Goal: Information Seeking & Learning: Check status

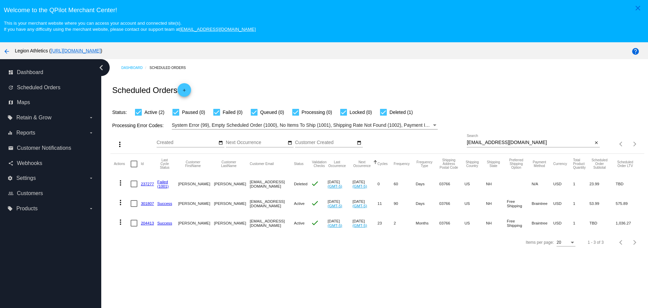
click at [467, 143] on input "[EMAIL_ADDRESS][DOMAIN_NAME]" at bounding box center [530, 142] width 126 height 5
drag, startPoint x: 464, startPoint y: 143, endPoint x: 500, endPoint y: 143, distance: 35.8
click at [500, 143] on input "[EMAIL_ADDRESS][DOMAIN_NAME]" at bounding box center [530, 142] width 126 height 5
paste input "[EMAIL_ADDRESS]"
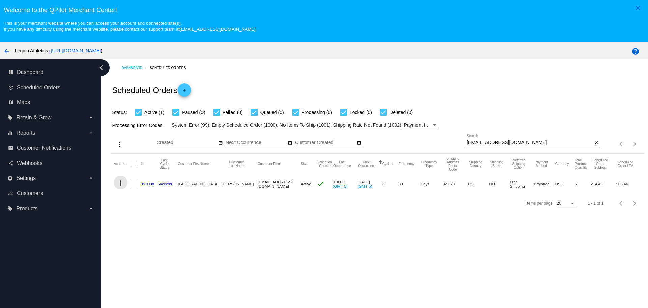
click at [123, 184] on mat-icon "more_vert" at bounding box center [121, 183] width 8 height 8
click at [157, 203] on button "info View Event Logs" at bounding box center [147, 199] width 67 height 16
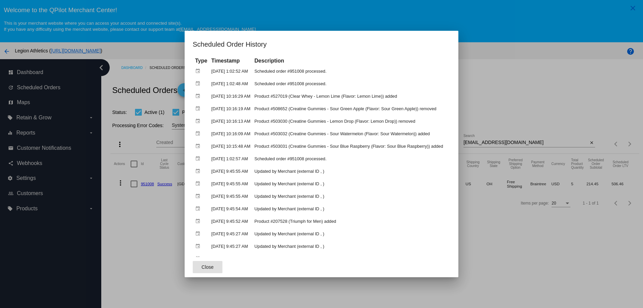
click at [204, 269] on span "Close" at bounding box center [208, 266] width 12 height 5
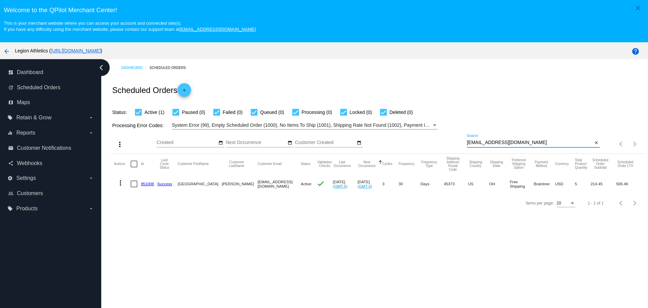
click at [467, 141] on input "[EMAIL_ADDRESS][DOMAIN_NAME]" at bounding box center [530, 142] width 126 height 5
drag, startPoint x: 465, startPoint y: 141, endPoint x: 513, endPoint y: 144, distance: 48.7
click at [513, 144] on input "[EMAIL_ADDRESS][DOMAIN_NAME]" at bounding box center [530, 142] width 126 height 5
paste input "Mlblakey711"
type input "[EMAIL_ADDRESS][DOMAIN_NAME]"
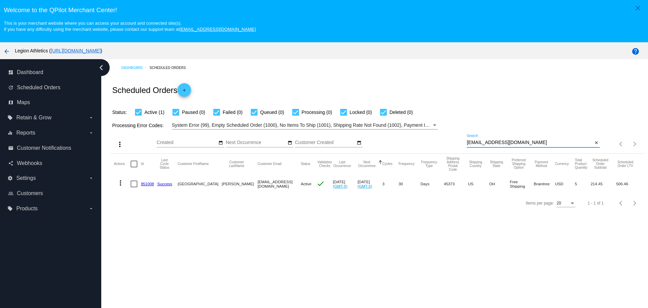
click at [481, 118] on div "Processing Error Codes: System Error (99), Empty Scheduled Order (1000), No Ite…" at bounding box center [377, 122] width 534 height 13
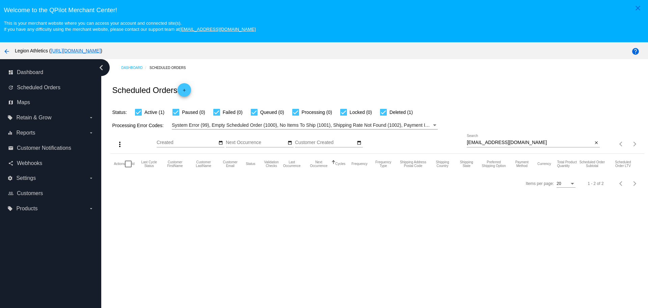
click at [387, 114] on div at bounding box center [383, 112] width 7 height 7
click at [384, 115] on input "Deleted (1)" at bounding box center [383, 115] width 0 height 0
checkbox input "false"
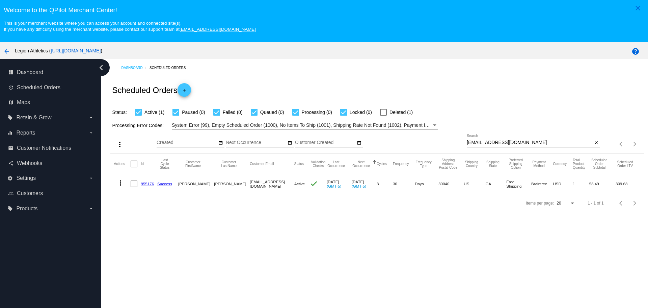
click at [147, 183] on link "955176" at bounding box center [147, 183] width 13 height 4
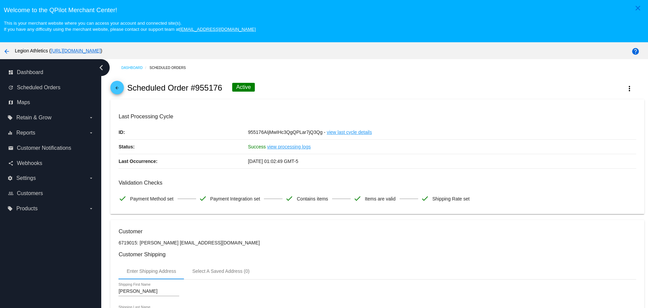
click at [119, 90] on mat-icon "arrow_back" at bounding box center [117, 89] width 8 height 8
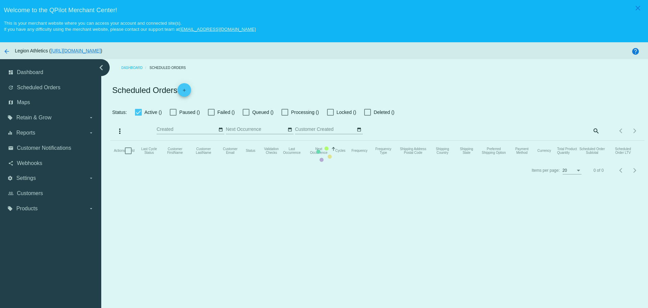
checkbox input "true"
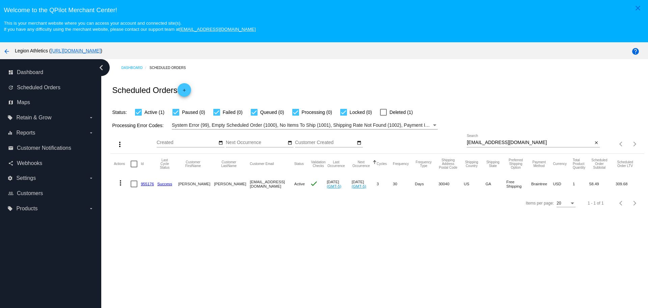
click at [467, 141] on input "[EMAIL_ADDRESS][DOMAIN_NAME]" at bounding box center [530, 142] width 126 height 5
drag, startPoint x: 464, startPoint y: 141, endPoint x: 510, endPoint y: 141, distance: 46.6
click at [510, 141] on input "[EMAIL_ADDRESS][DOMAIN_NAME]" at bounding box center [530, 142] width 126 height 5
paste input "[EMAIL_ADDRESS]"
click at [482, 104] on div "Status: Active (1) Paused (0) Failed (0) Queued (0) Processing (0) Locked (0) D…" at bounding box center [377, 109] width 534 height 13
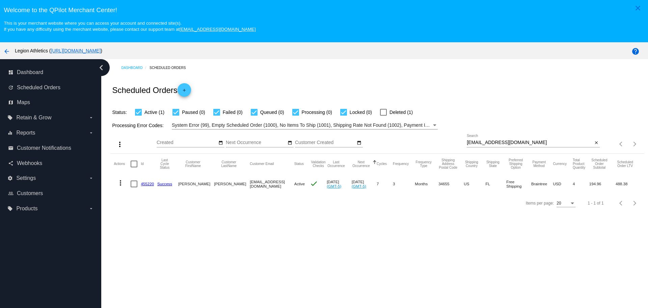
click at [124, 182] on mat-icon "more_vert" at bounding box center [121, 183] width 8 height 8
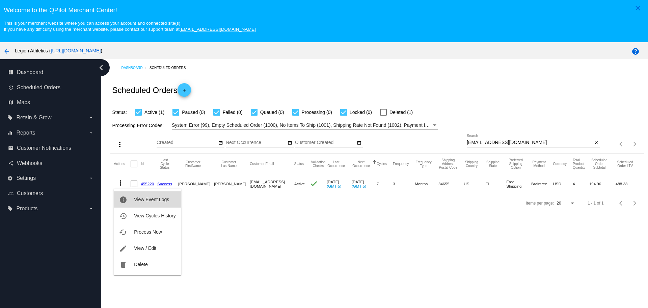
click at [130, 199] on button "info View Event Logs" at bounding box center [147, 199] width 67 height 16
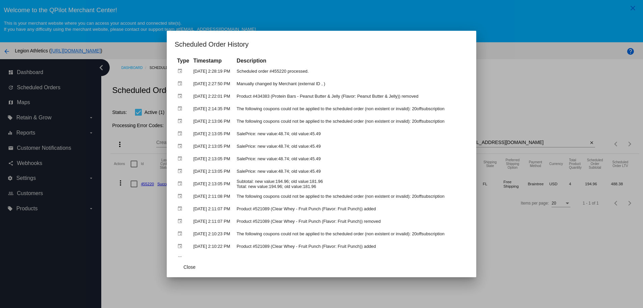
drag, startPoint x: 264, startPoint y: 85, endPoint x: 330, endPoint y: 85, distance: 66.5
click at [330, 85] on td "Manually changed by Merchant (external ID , )" at bounding box center [351, 84] width 233 height 12
drag, startPoint x: 229, startPoint y: 208, endPoint x: 407, endPoint y: 210, distance: 177.6
click at [407, 210] on tr "event [DATE] 2:11:07 PM Product #521089 (Clear Whey - Fruit Punch (Flavor: Frui…" at bounding box center [322, 209] width 292 height 12
click at [167, 265] on mat-dialog-container "Scheduled Order History Type Timestamp Description event [DATE] 2:28:19 PM Sche…" at bounding box center [322, 154] width 310 height 246
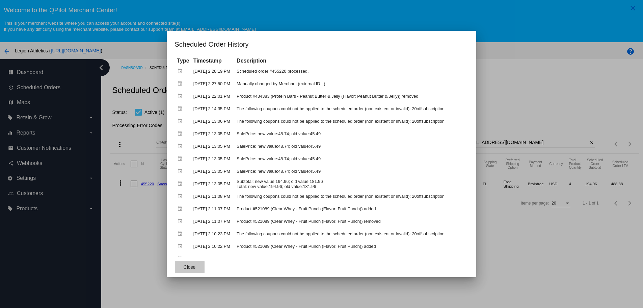
click at [184, 268] on span "Close" at bounding box center [190, 266] width 12 height 5
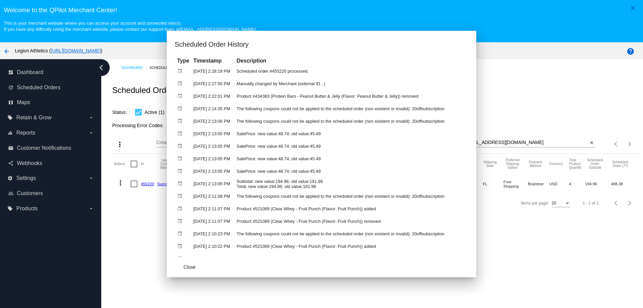
click at [142, 245] on div "Dashboard Scheduled Orders Scheduled Orders add Status: Active (1) Paused (0) F…" at bounding box center [372, 196] width 542 height 274
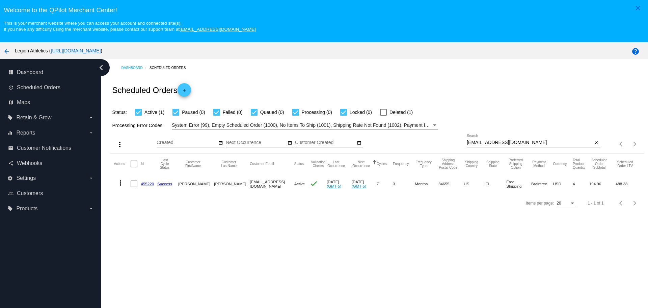
click at [467, 141] on input "[EMAIL_ADDRESS][DOMAIN_NAME]" at bounding box center [530, 142] width 126 height 5
drag, startPoint x: 465, startPoint y: 141, endPoint x: 506, endPoint y: 141, distance: 41.2
click at [506, 141] on input "[EMAIL_ADDRESS][DOMAIN_NAME]" at bounding box center [530, 142] width 126 height 5
paste input "melissacsalvatore@g"
type input "[EMAIL_ADDRESS][DOMAIN_NAME]"
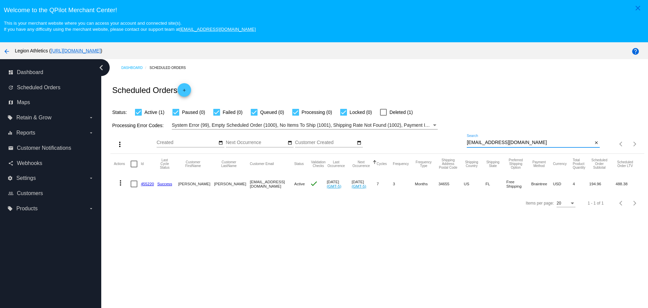
click at [500, 117] on div "Processing Error Codes: System Error (99), Empty Scheduled Order (1000), No Ite…" at bounding box center [377, 122] width 534 height 13
click at [147, 183] on link "937513" at bounding box center [147, 183] width 13 height 4
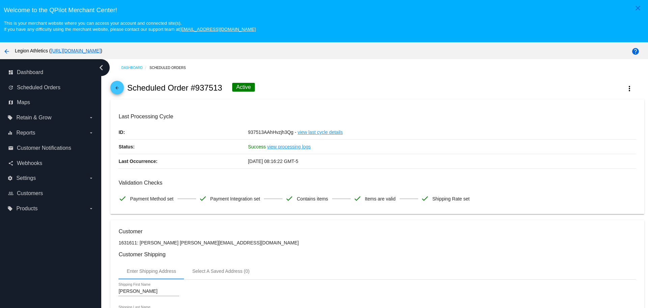
click at [119, 84] on span "arrow_back" at bounding box center [117, 89] width 8 height 17
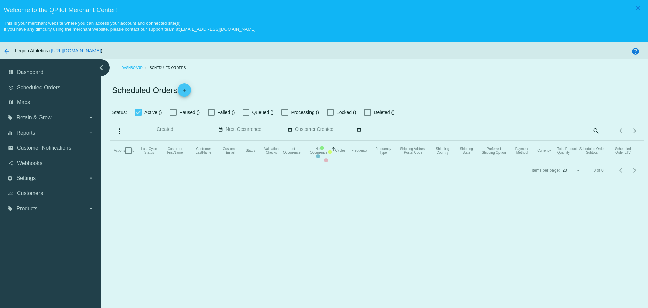
checkbox input "true"
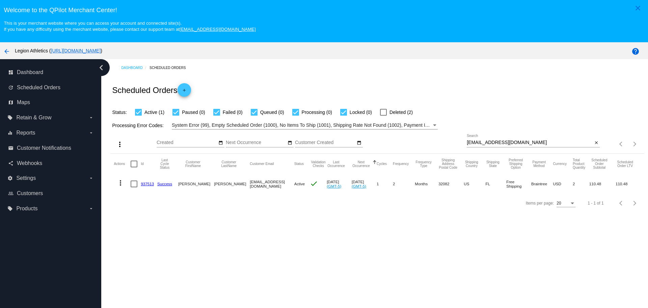
click at [467, 143] on input "[EMAIL_ADDRESS][DOMAIN_NAME]" at bounding box center [530, 142] width 126 height 5
drag, startPoint x: 465, startPoint y: 143, endPoint x: 519, endPoint y: 144, distance: 54.7
click at [519, 144] on input "[EMAIL_ADDRESS][DOMAIN_NAME]" at bounding box center [530, 142] width 126 height 5
paste input "shortone28800@ao"
click at [462, 113] on div "Status: Active (1) Paused (0) Failed (0) Queued (0) Processing (0) Locked (0) D…" at bounding box center [377, 109] width 534 height 13
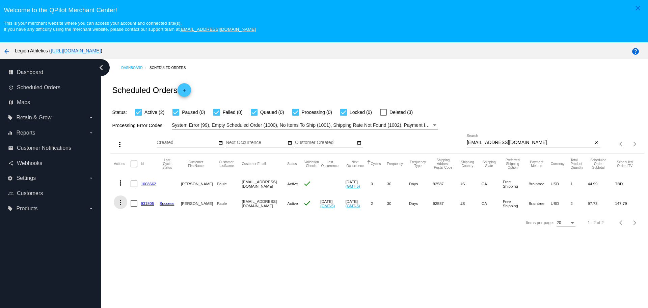
click at [122, 204] on mat-icon "more_vert" at bounding box center [121, 202] width 8 height 8
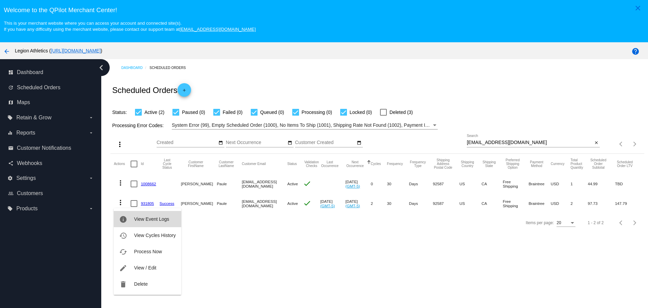
click at [125, 218] on mat-icon "info" at bounding box center [123, 219] width 8 height 8
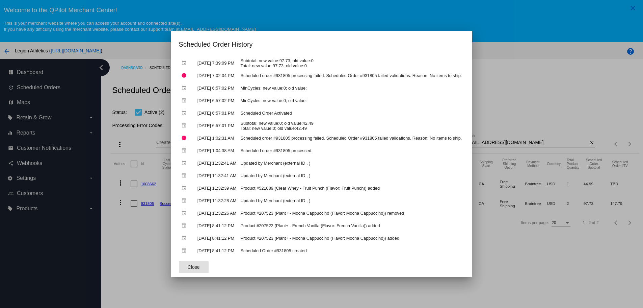
scroll to position [58, 0]
click at [179, 268] on button "Close" at bounding box center [194, 267] width 30 height 12
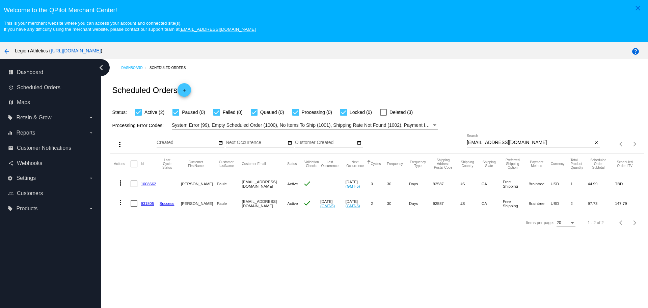
click at [467, 142] on input "[EMAIL_ADDRESS][DOMAIN_NAME]" at bounding box center [530, 142] width 126 height 5
drag, startPoint x: 465, startPoint y: 142, endPoint x: 508, endPoint y: 141, distance: 43.2
click at [508, 141] on input "[EMAIL_ADDRESS][DOMAIN_NAME]" at bounding box center [530, 142] width 126 height 5
paste input "[PERSON_NAME].[PERSON_NAME]@gmai"
click at [473, 98] on div "Scheduled Orders add" at bounding box center [377, 89] width 534 height 27
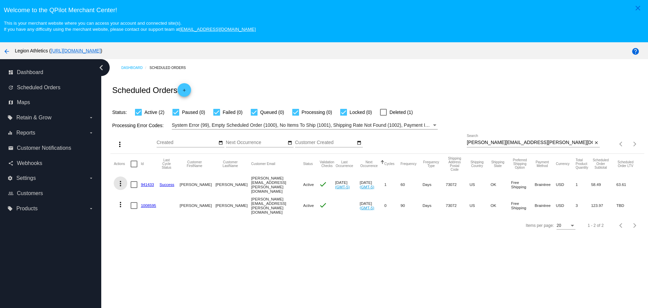
click at [122, 186] on mat-icon "more_vert" at bounding box center [121, 183] width 8 height 8
click at [145, 203] on button "info View Event Logs" at bounding box center [147, 199] width 67 height 16
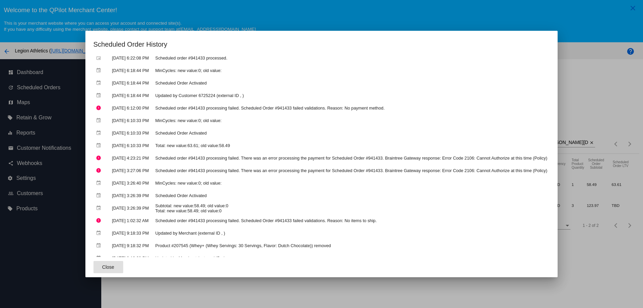
scroll to position [0, 0]
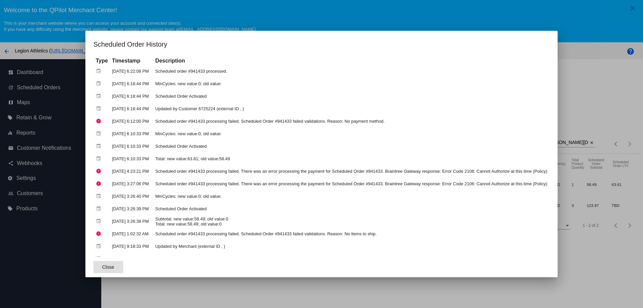
click at [108, 261] on button "Close" at bounding box center [109, 267] width 30 height 12
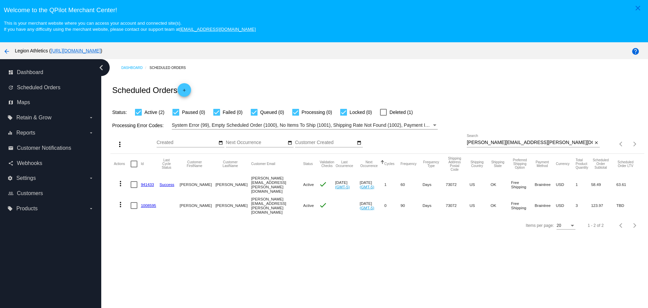
click at [121, 183] on mat-icon "more_vert" at bounding box center [121, 183] width 8 height 8
click at [127, 199] on mat-icon "info" at bounding box center [123, 200] width 8 height 8
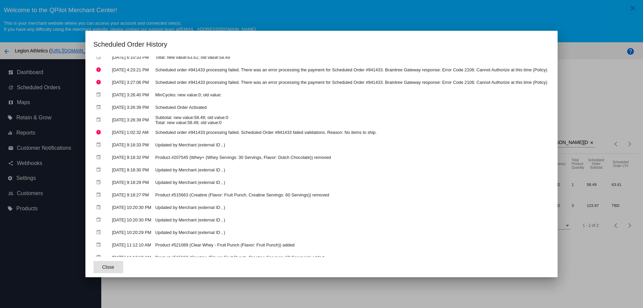
scroll to position [133, 0]
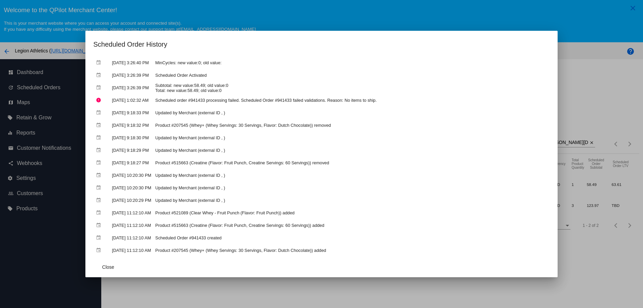
click at [108, 259] on mat-dialog-actions "Close" at bounding box center [322, 267] width 457 height 20
click at [109, 268] on button "Close" at bounding box center [109, 267] width 30 height 12
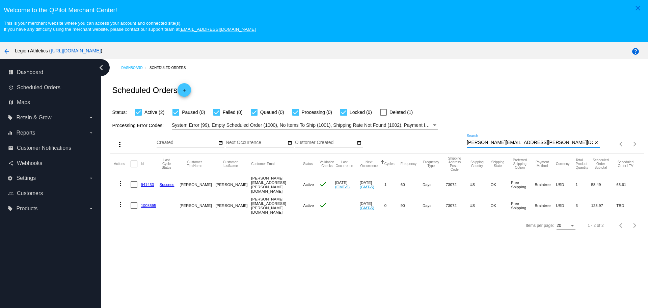
click at [467, 142] on input "[PERSON_NAME][EMAIL_ADDRESS][PERSON_NAME][DOMAIN_NAME]" at bounding box center [530, 142] width 126 height 5
click at [521, 142] on input "[PERSON_NAME][EMAIL_ADDRESS][PERSON_NAME][DOMAIN_NAME]" at bounding box center [530, 142] width 126 height 5
drag, startPoint x: 521, startPoint y: 142, endPoint x: 464, endPoint y: 140, distance: 56.8
click at [467, 140] on input "[PERSON_NAME][EMAIL_ADDRESS][PERSON_NAME][DOMAIN_NAME]" at bounding box center [530, 142] width 126 height 5
drag, startPoint x: 464, startPoint y: 140, endPoint x: 529, endPoint y: 142, distance: 64.9
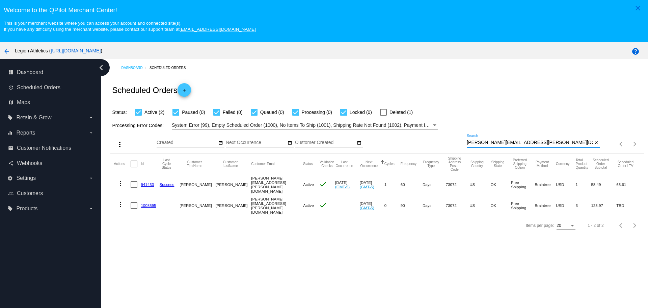
click at [529, 142] on input "[PERSON_NAME][EMAIL_ADDRESS][PERSON_NAME][DOMAIN_NAME]" at bounding box center [530, 142] width 126 height 5
paste input "[EMAIL_ADDRESS][DOMAIN_NAME]"
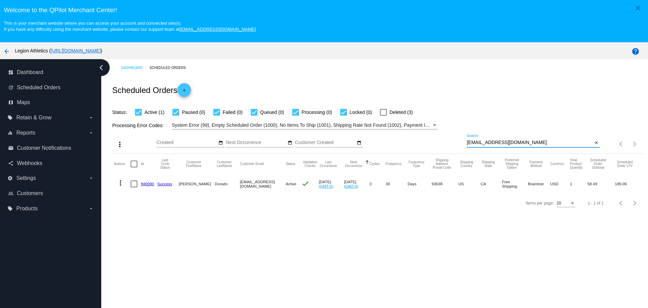
click at [118, 184] on mat-icon "more_vert" at bounding box center [121, 183] width 8 height 8
click at [133, 198] on button "info View Event Logs" at bounding box center [147, 199] width 67 height 16
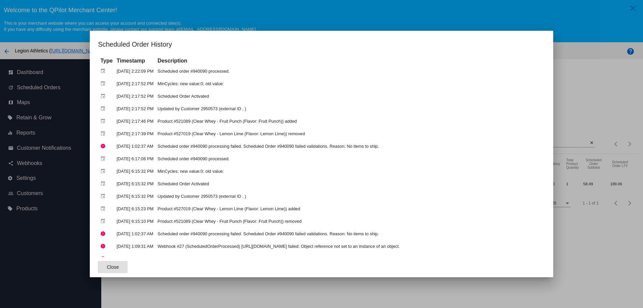
click at [98, 269] on button "Close" at bounding box center [113, 267] width 30 height 12
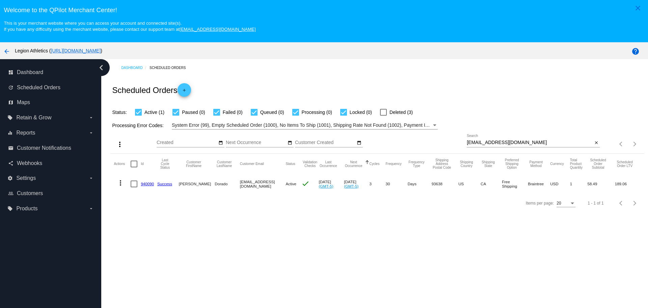
click at [467, 142] on input "[EMAIL_ADDRESS][DOMAIN_NAME]" at bounding box center [530, 142] width 126 height 5
drag, startPoint x: 466, startPoint y: 142, endPoint x: 506, endPoint y: 141, distance: 40.2
click at [506, 141] on input "[EMAIL_ADDRESS][DOMAIN_NAME]" at bounding box center [530, 142] width 126 height 5
paste input "[EMAIL_ADDRESS][DOMAIN_NAME]"
click at [499, 118] on div "Processing Error Codes: System Error (99), Empty Scheduled Order (1000), No Ite…" at bounding box center [377, 122] width 534 height 13
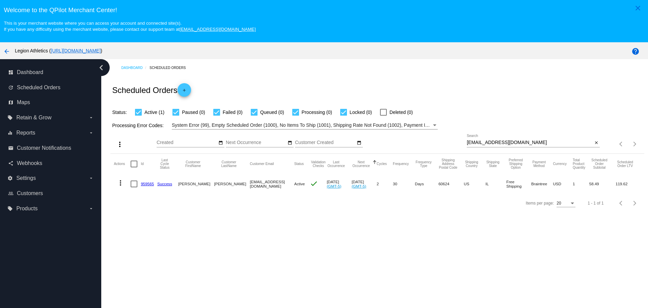
click at [121, 184] on mat-icon "more_vert" at bounding box center [121, 183] width 8 height 8
click at [151, 203] on button "info View Event Logs" at bounding box center [147, 199] width 67 height 16
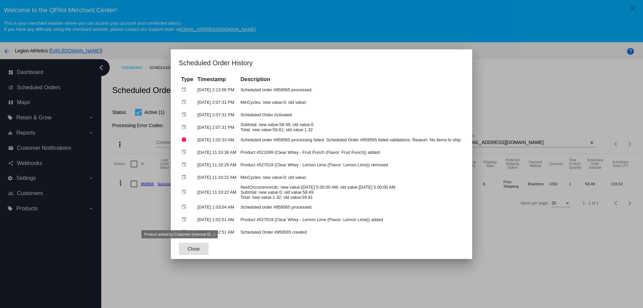
click at [147, 220] on div at bounding box center [321, 154] width 643 height 308
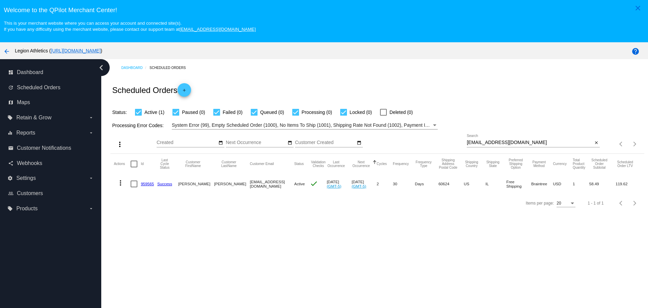
click at [467, 142] on input "[EMAIL_ADDRESS][DOMAIN_NAME]" at bounding box center [530, 142] width 126 height 5
drag, startPoint x: 464, startPoint y: 142, endPoint x: 516, endPoint y: 143, distance: 52.0
click at [516, 143] on input "[EMAIL_ADDRESS][DOMAIN_NAME]" at bounding box center [530, 142] width 126 height 5
paste input "[EMAIL_ADDRESS]"
click at [465, 110] on div "Status: Active (1) Paused (0) Failed (0) Queued (0) Processing (0) Locked (0) D…" at bounding box center [377, 109] width 534 height 13
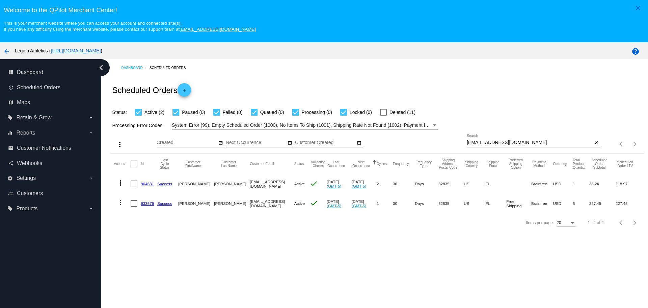
click at [120, 203] on mat-icon "more_vert" at bounding box center [121, 202] width 8 height 8
click at [128, 217] on button "info View Event Logs" at bounding box center [147, 219] width 67 height 16
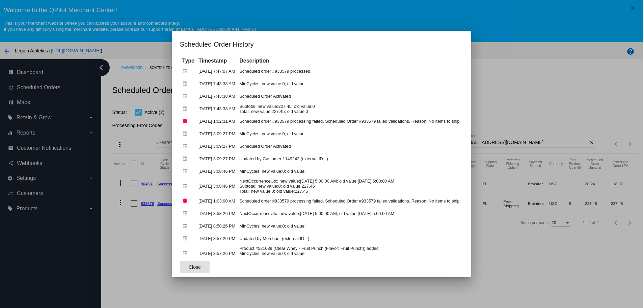
click at [192, 267] on button "Close" at bounding box center [195, 267] width 30 height 12
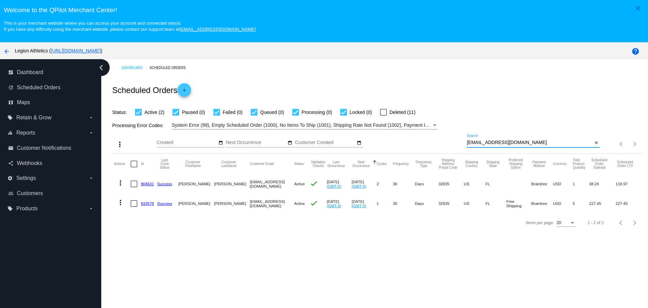
click at [467, 141] on input "[EMAIL_ADDRESS][DOMAIN_NAME]" at bounding box center [530, 142] width 126 height 5
drag, startPoint x: 464, startPoint y: 141, endPoint x: 519, endPoint y: 142, distance: 55.1
click at [519, 142] on input "[EMAIL_ADDRESS][DOMAIN_NAME]" at bounding box center [530, 142] width 126 height 5
paste input "[EMAIL_ADDRESS]"
type input "[EMAIL_ADDRESS][DOMAIN_NAME]"
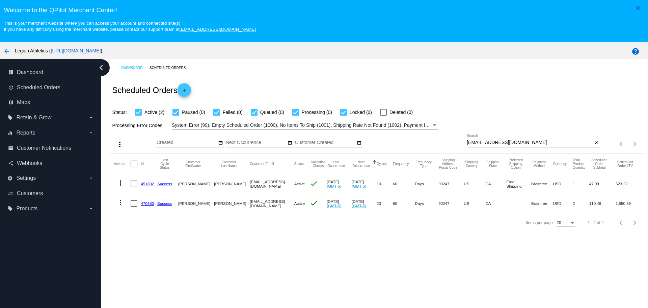
click at [120, 201] on mat-icon "more_vert" at bounding box center [121, 202] width 8 height 8
click at [137, 217] on span "View Event Logs" at bounding box center [151, 218] width 35 height 5
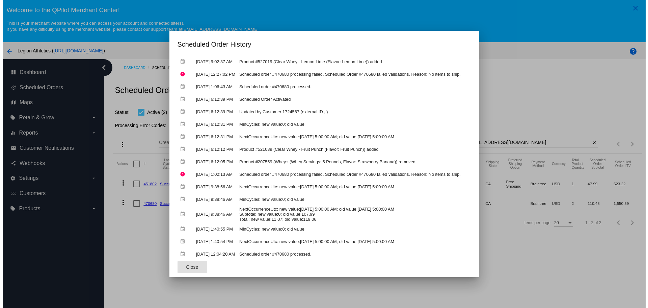
scroll to position [203, 0]
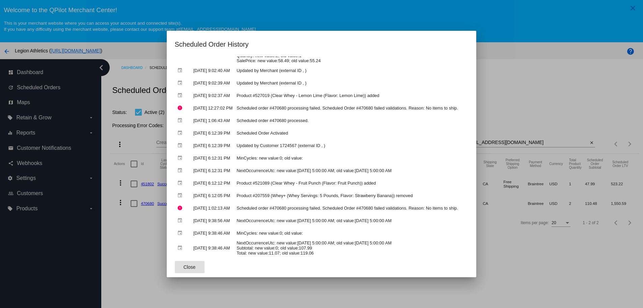
click at [188, 266] on button "Close" at bounding box center [190, 267] width 30 height 12
